Goal: Task Accomplishment & Management: Use online tool/utility

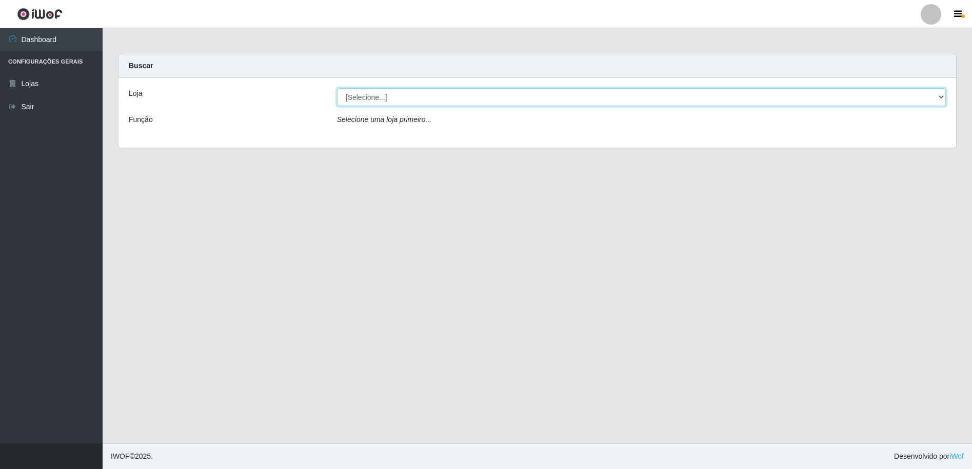
click at [375, 92] on select "[Selecione...] Extrabom - Loja 16 [GEOGRAPHIC_DATA]" at bounding box center [641, 97] width 609 height 18
select select "450"
click at [337, 88] on select "[Selecione...] Extrabom - Loja 16 [GEOGRAPHIC_DATA]" at bounding box center [641, 97] width 609 height 18
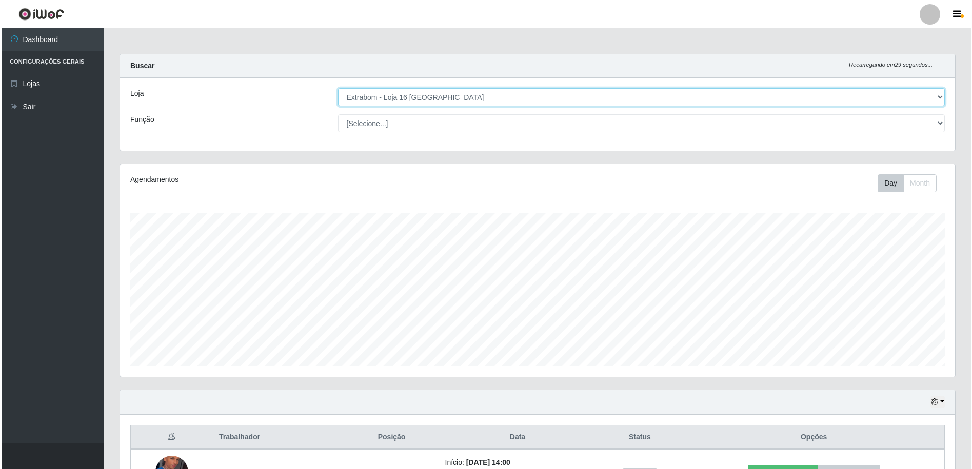
scroll to position [166, 0]
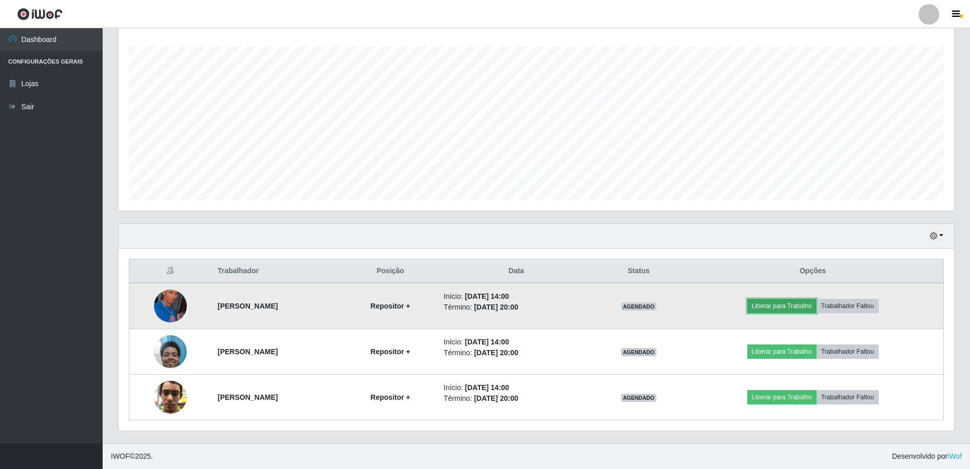
click at [778, 306] on button "Liberar para Trabalho" at bounding box center [781, 306] width 69 height 14
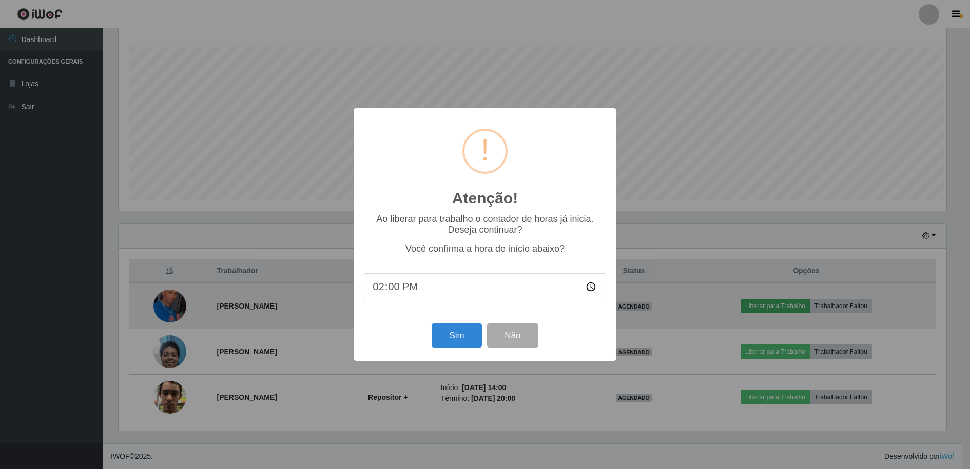
scroll to position [213, 830]
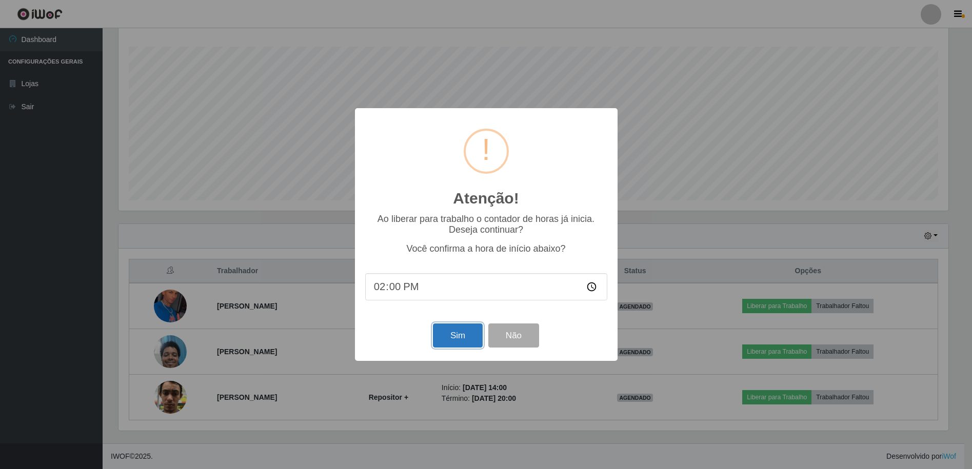
click at [447, 334] on button "Sim" at bounding box center [458, 336] width 50 height 24
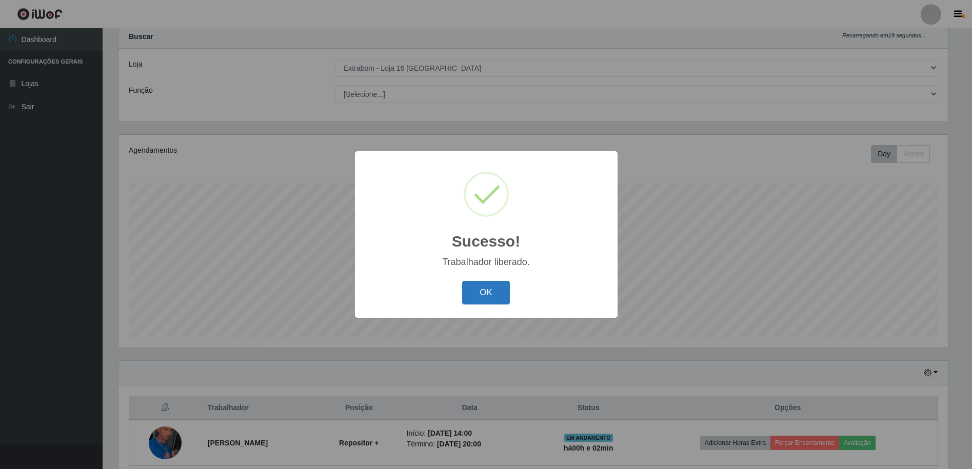
click at [496, 293] on button "OK" at bounding box center [486, 293] width 48 height 24
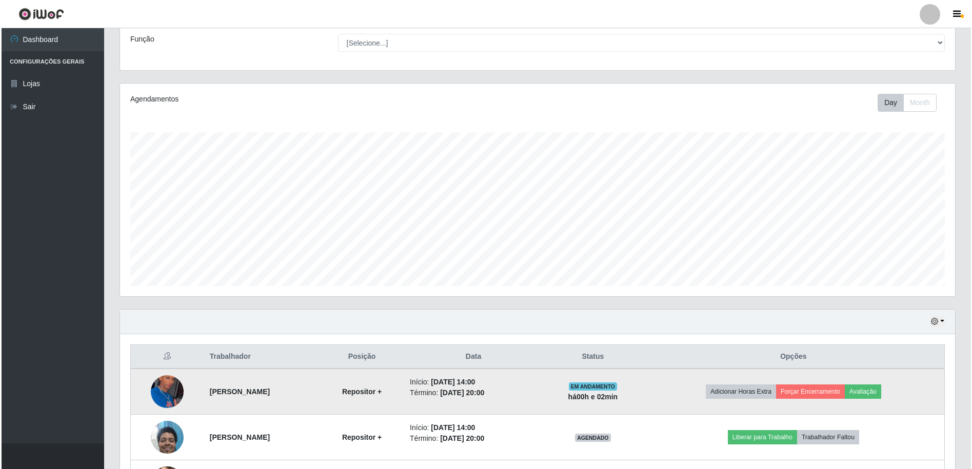
scroll to position [166, 0]
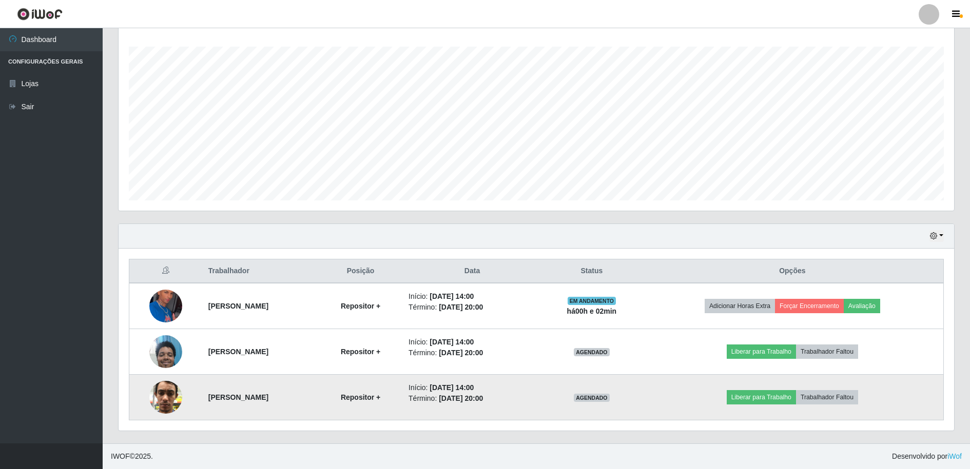
click at [160, 399] on img at bounding box center [165, 398] width 33 height 44
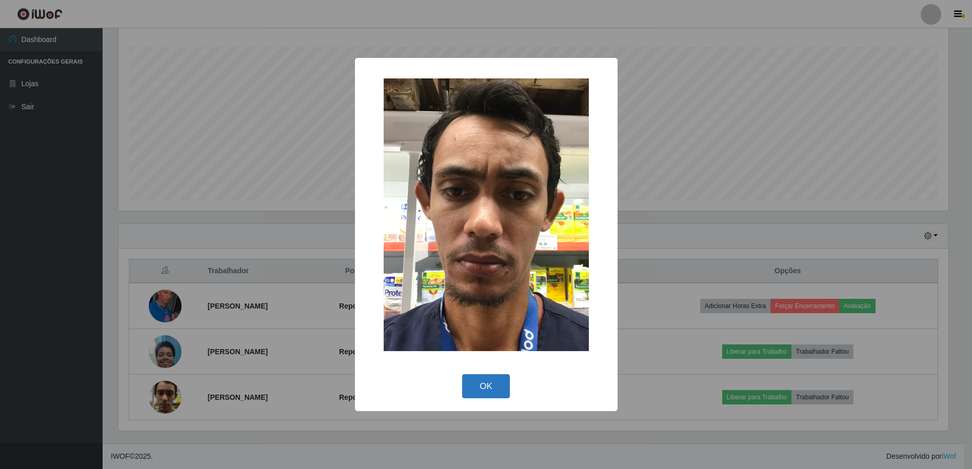
click at [479, 386] on button "OK" at bounding box center [486, 386] width 48 height 24
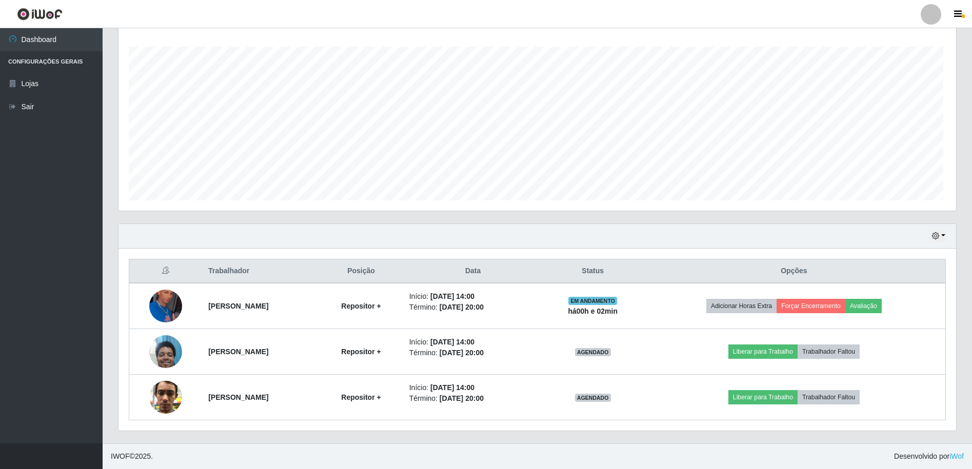
scroll to position [213, 835]
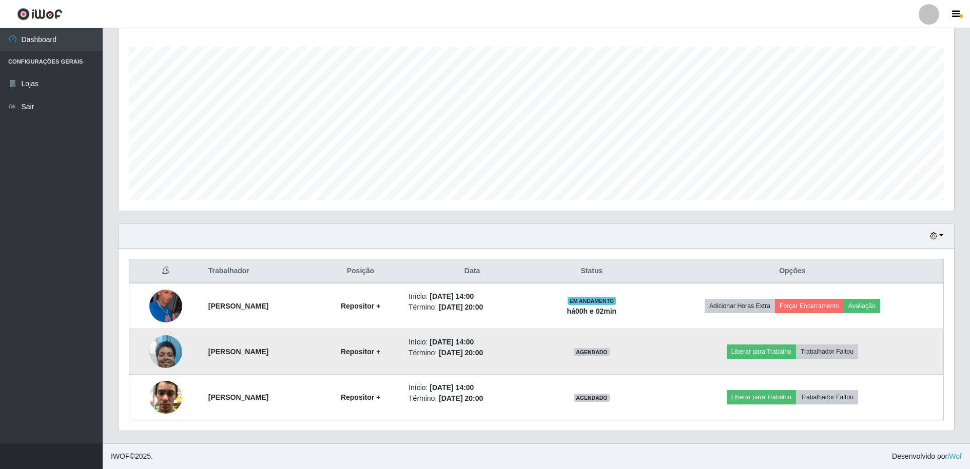
click at [156, 350] on img at bounding box center [165, 352] width 33 height 44
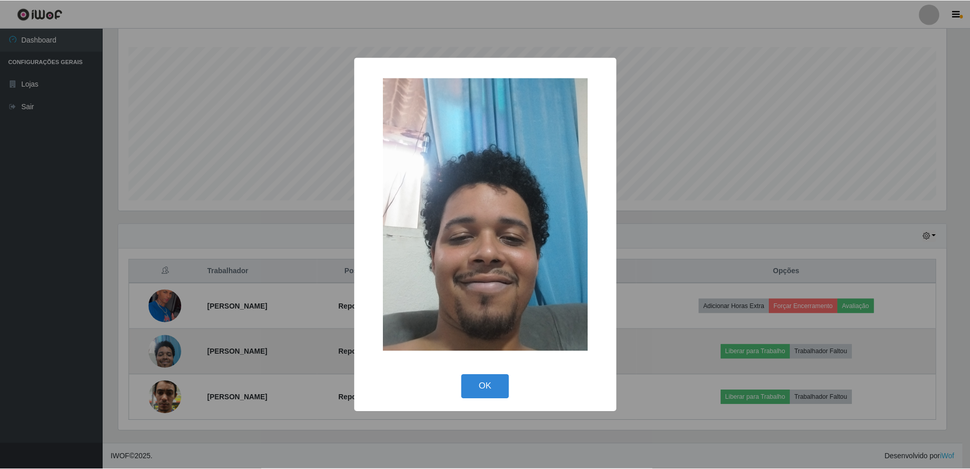
scroll to position [213, 830]
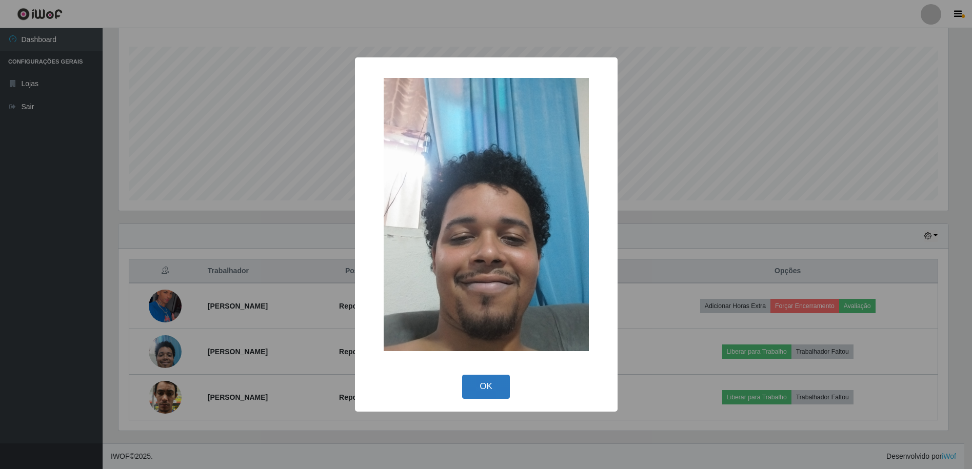
click at [484, 385] on button "OK" at bounding box center [486, 387] width 48 height 24
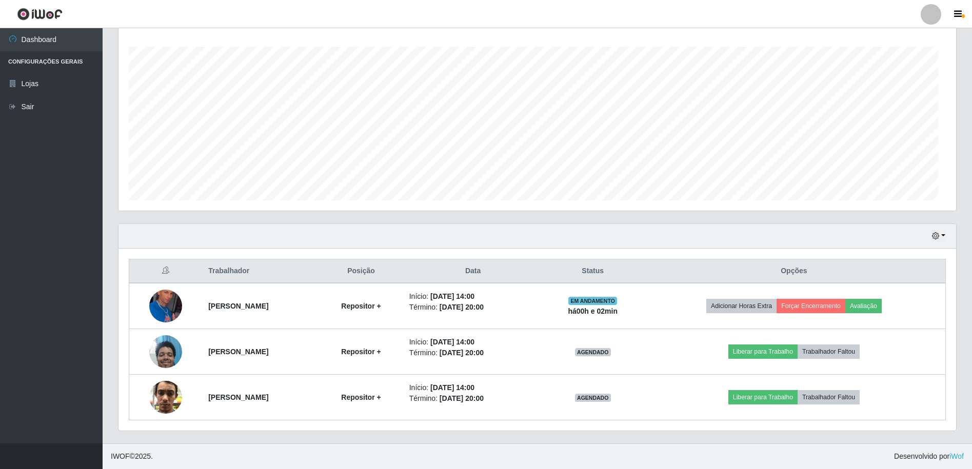
scroll to position [213, 835]
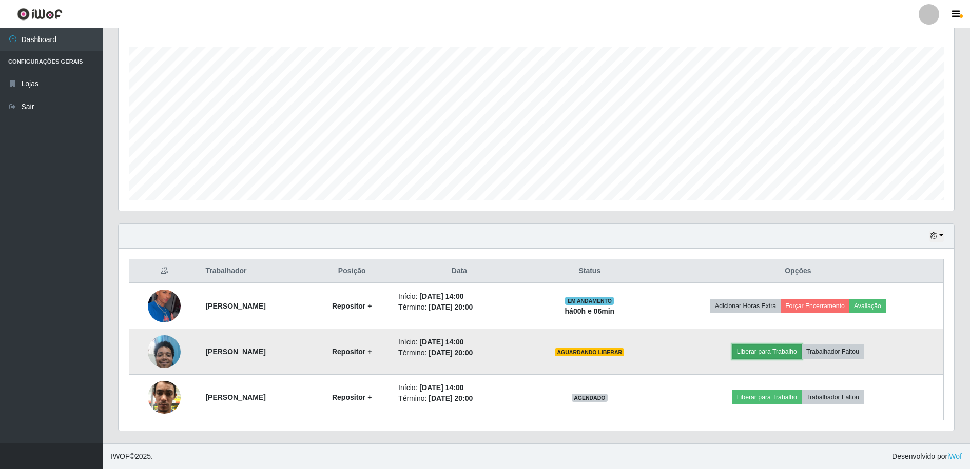
click at [800, 351] on button "Liberar para Trabalho" at bounding box center [766, 352] width 69 height 14
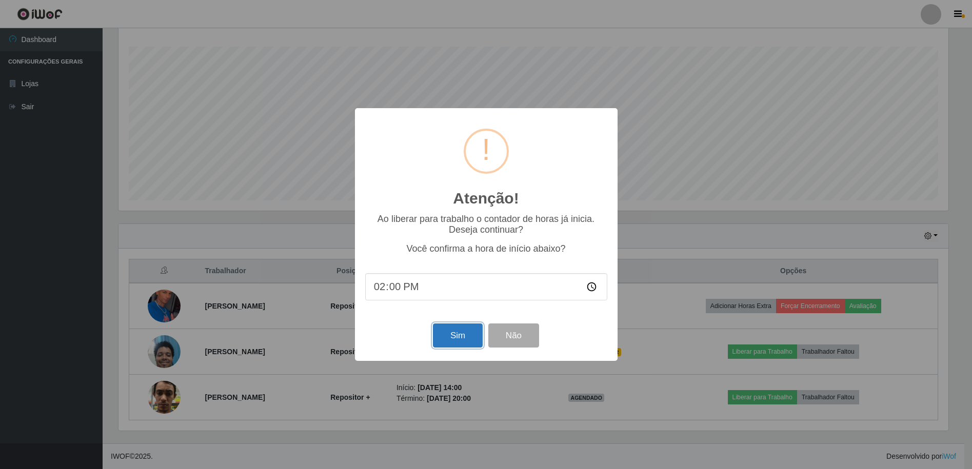
click at [451, 340] on button "Sim" at bounding box center [458, 336] width 50 height 24
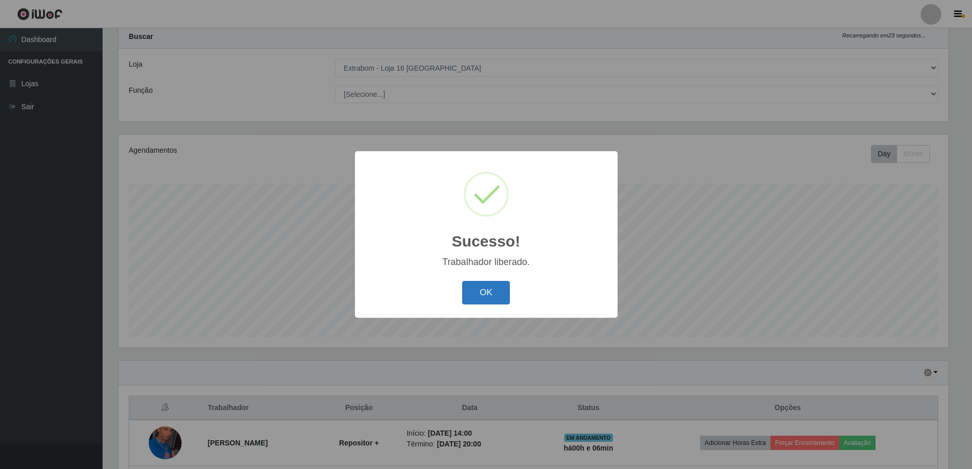
click at [468, 300] on button "OK" at bounding box center [486, 293] width 48 height 24
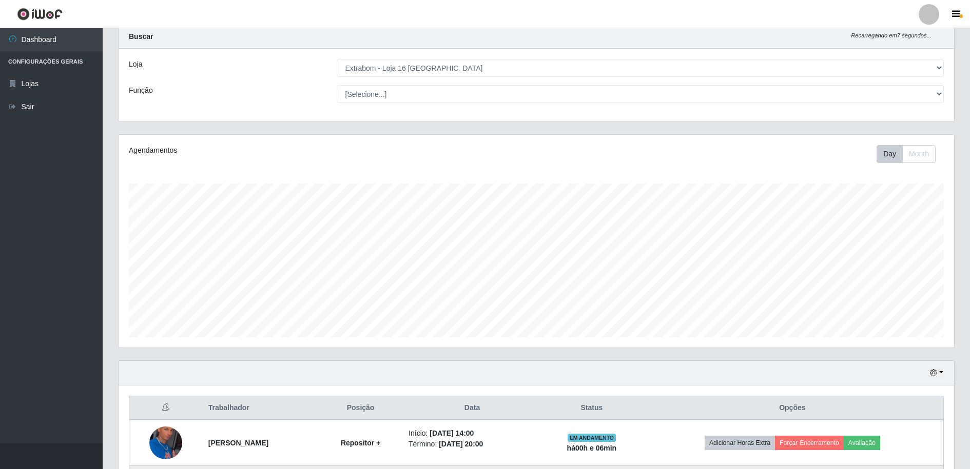
scroll to position [166, 0]
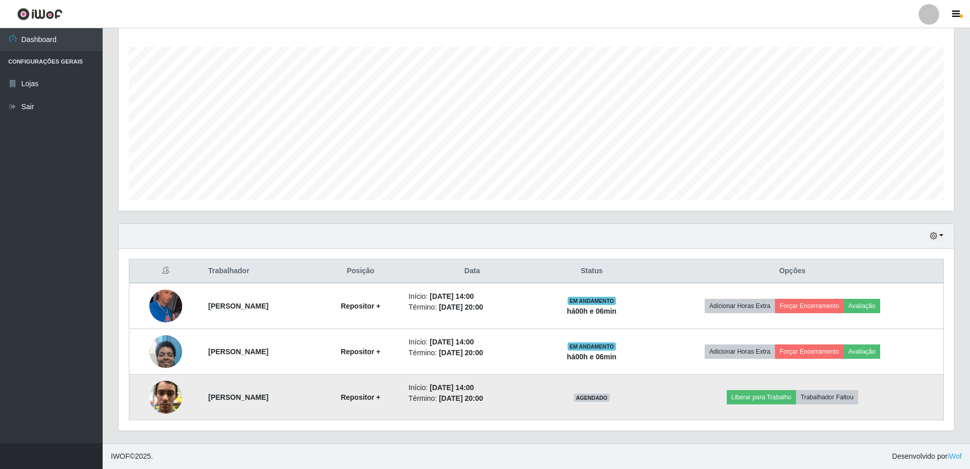
click at [156, 400] on img at bounding box center [165, 398] width 33 height 44
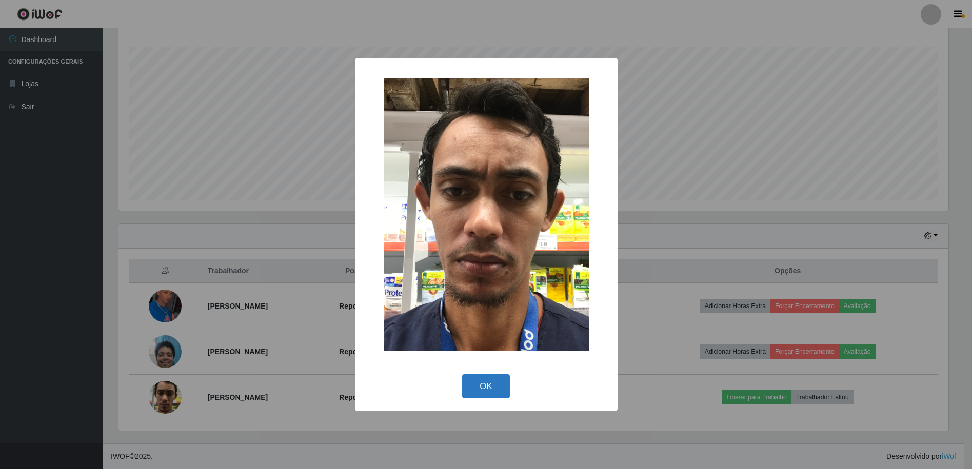
click at [483, 384] on button "OK" at bounding box center [486, 386] width 48 height 24
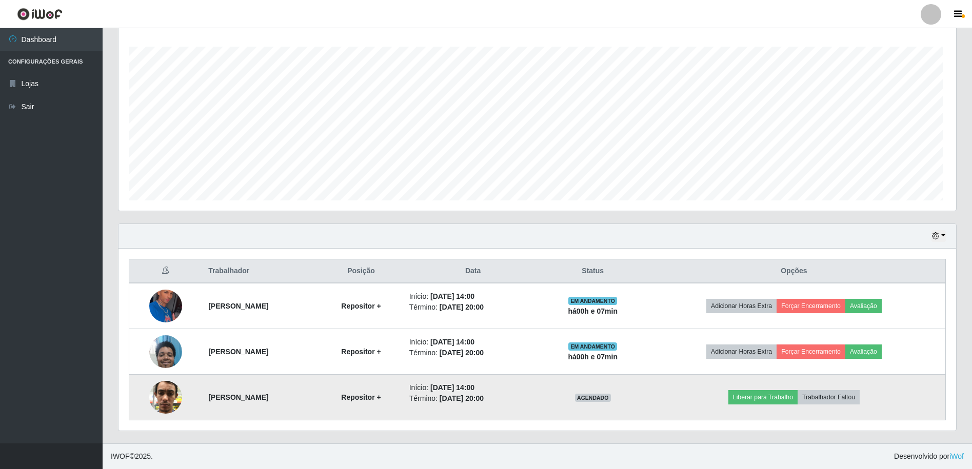
scroll to position [213, 835]
click at [164, 402] on img at bounding box center [165, 398] width 33 height 44
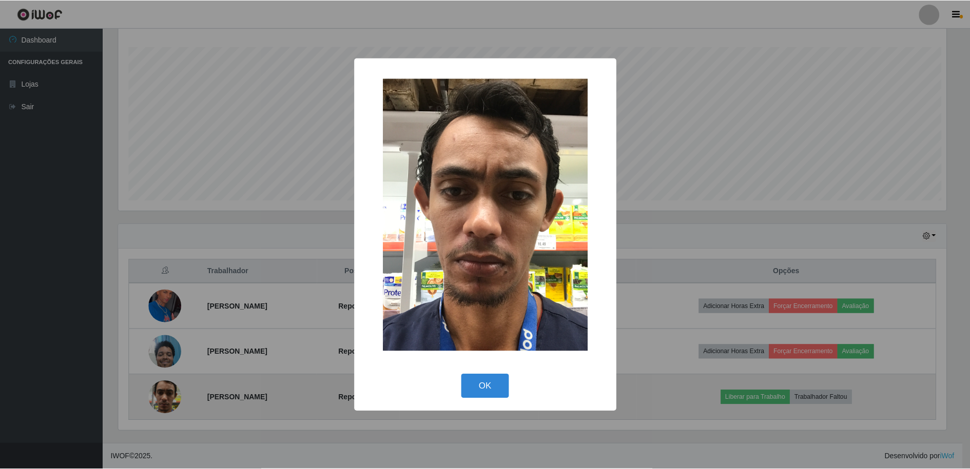
scroll to position [213, 830]
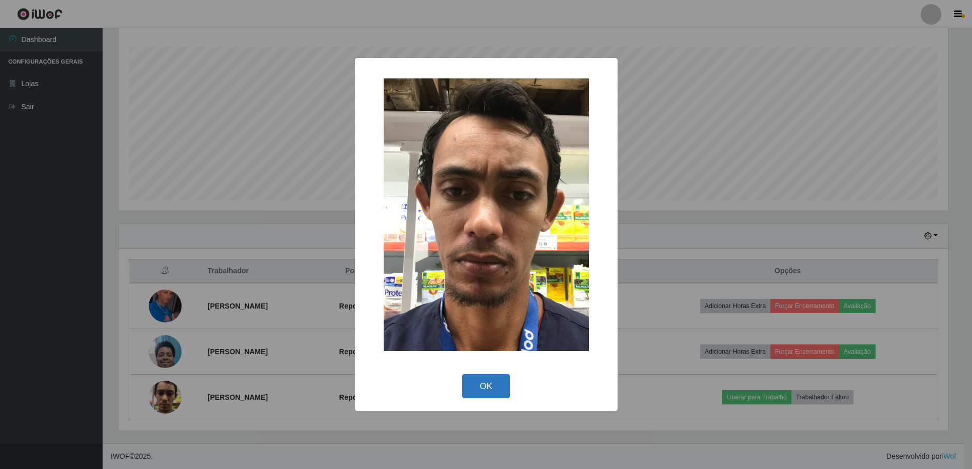
click at [491, 381] on button "OK" at bounding box center [486, 386] width 48 height 24
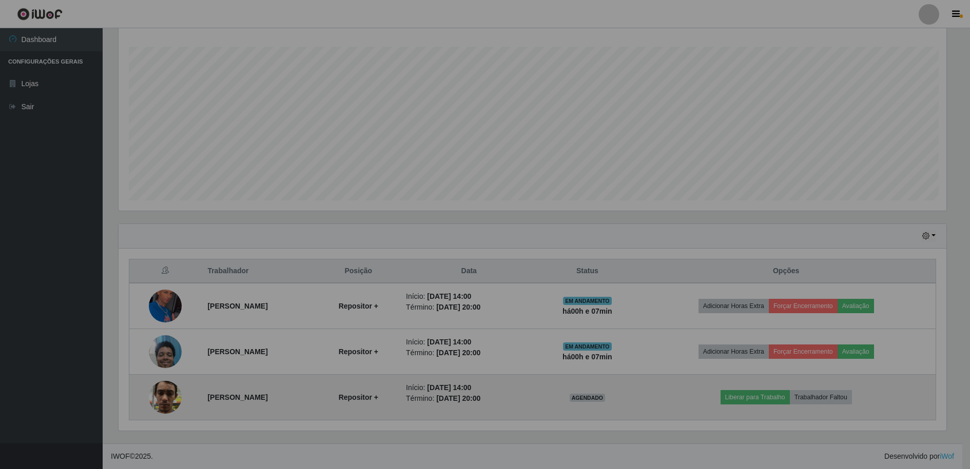
scroll to position [213, 835]
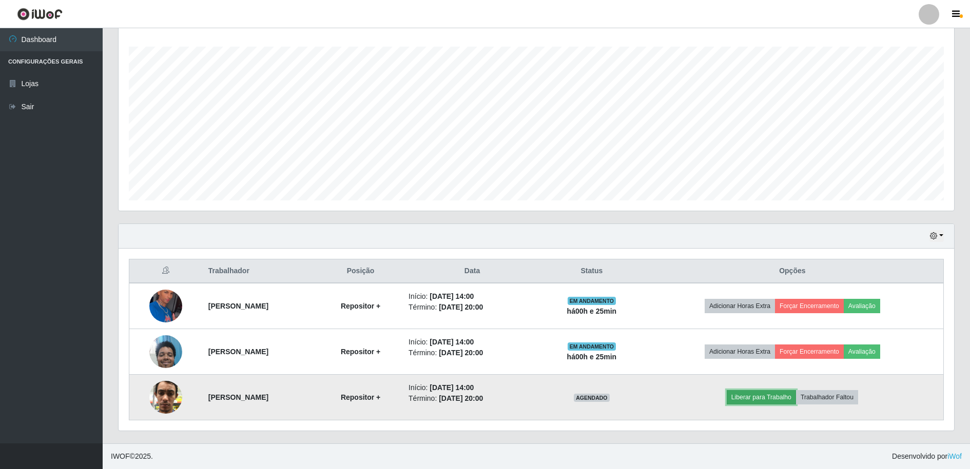
click at [786, 401] on button "Liberar para Trabalho" at bounding box center [760, 397] width 69 height 14
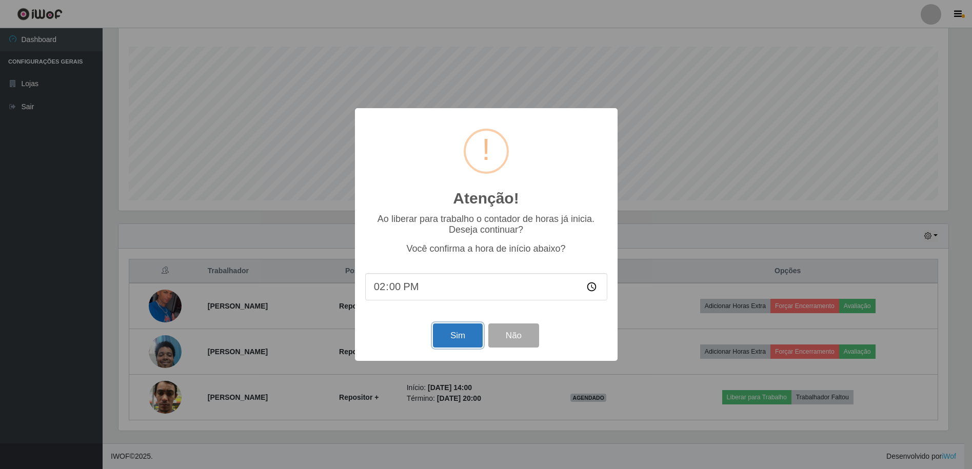
click at [468, 340] on button "Sim" at bounding box center [458, 336] width 50 height 24
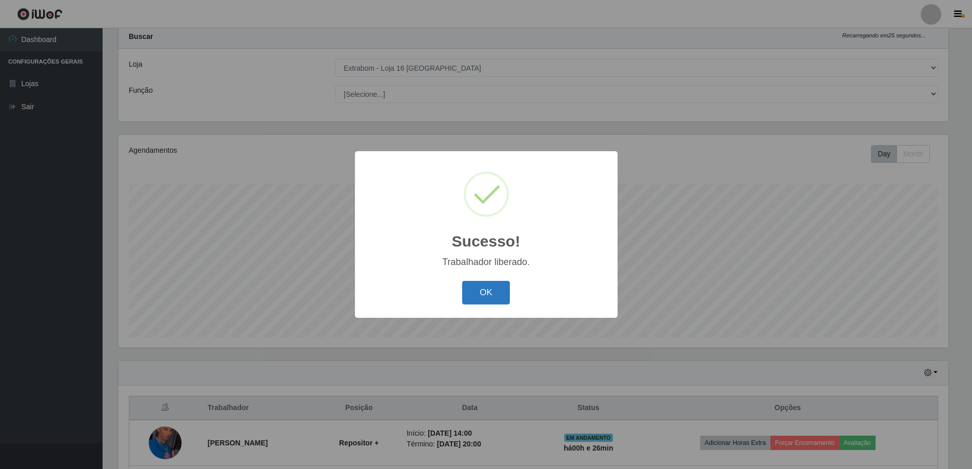
drag, startPoint x: 486, startPoint y: 296, endPoint x: 495, endPoint y: 302, distance: 10.7
click at [493, 301] on button "OK" at bounding box center [486, 293] width 48 height 24
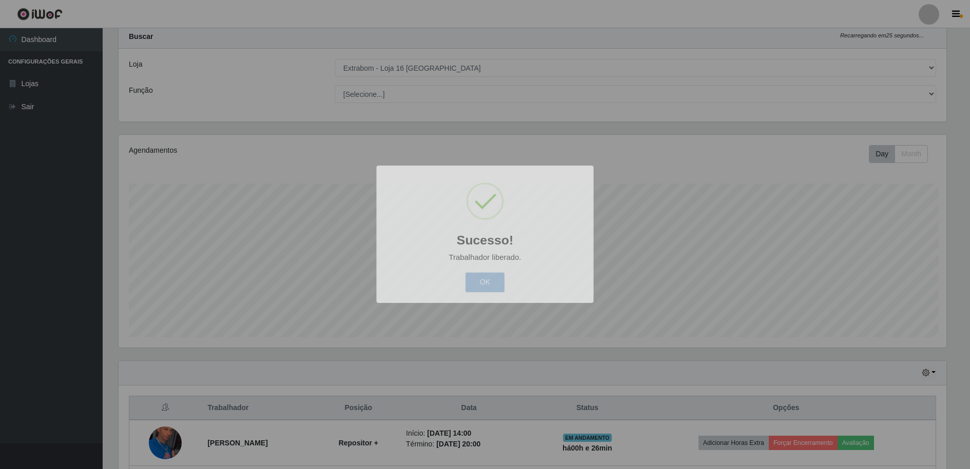
scroll to position [213, 835]
